Goal: Task Accomplishment & Management: Manage account settings

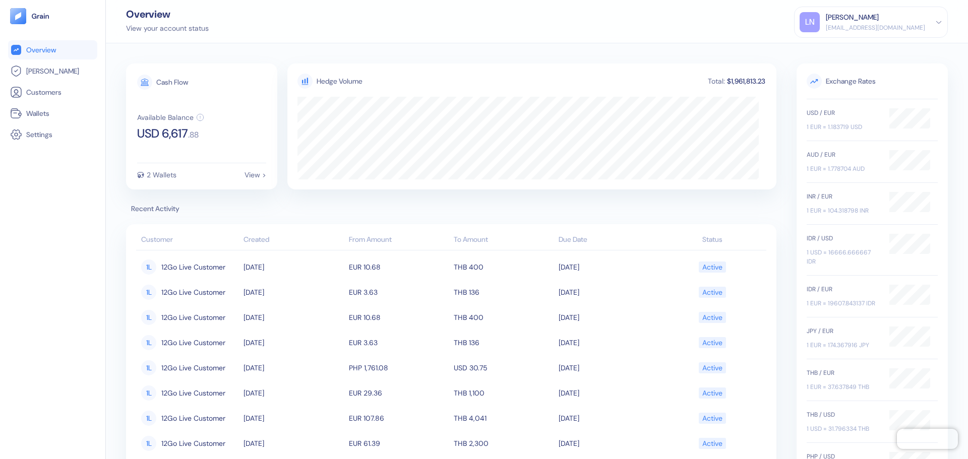
click at [896, 20] on div "[PERSON_NAME]" at bounding box center [875, 17] width 99 height 11
click at [876, 50] on div "Sign Out" at bounding box center [871, 47] width 143 height 17
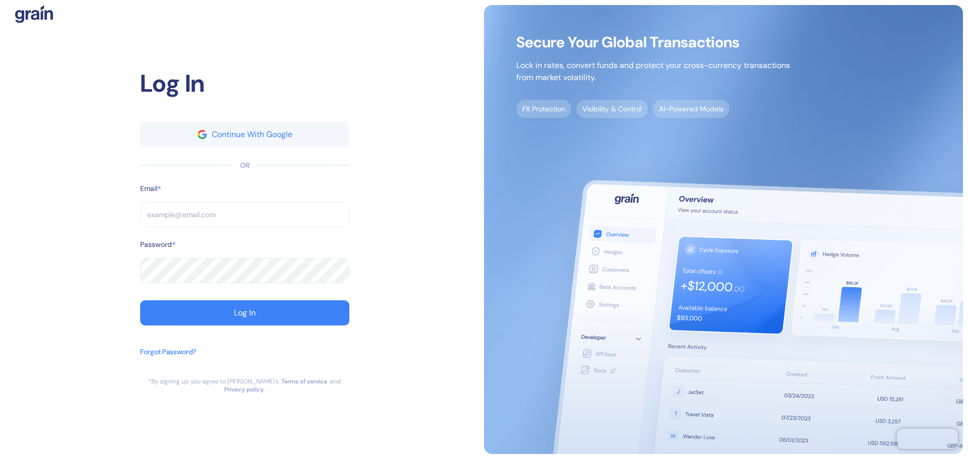
type input "[EMAIL_ADDRESS][DOMAIN_NAME]"
click at [201, 220] on input "[EMAIL_ADDRESS][DOMAIN_NAME]" at bounding box center [244, 214] width 209 height 25
type input "[EMAIL_ADDRESS][DOMAIN_NAME]"
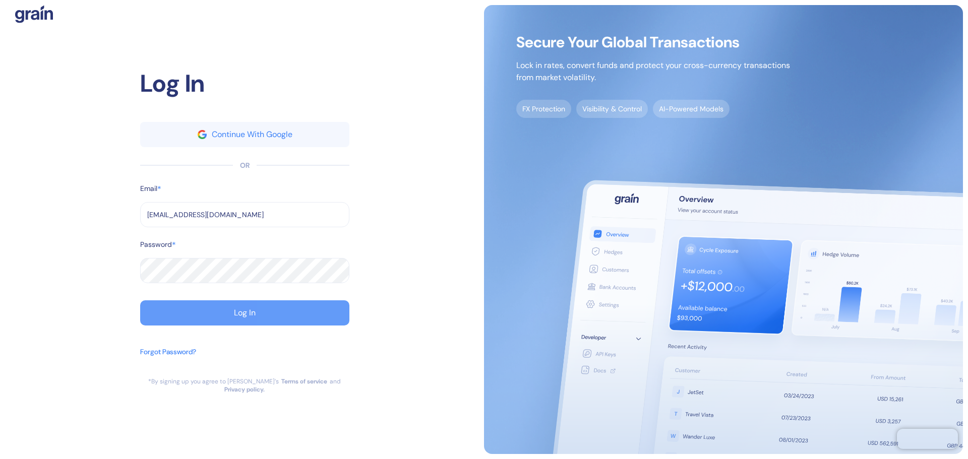
click at [232, 319] on button "Log In" at bounding box center [244, 313] width 209 height 25
